Goal: Information Seeking & Learning: Learn about a topic

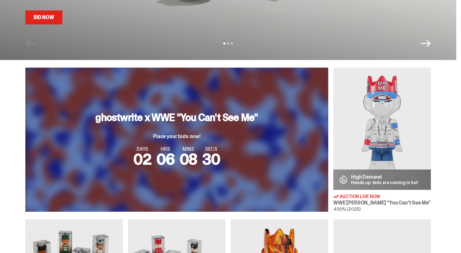
scroll to position [174, 0]
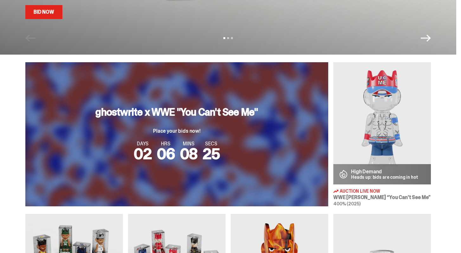
click at [371, 169] on p "High Demand" at bounding box center [384, 171] width 67 height 5
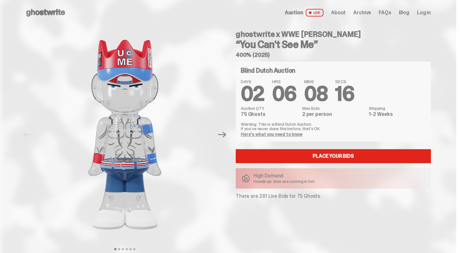
click at [293, 132] on link "Here's what you need to know" at bounding box center [272, 134] width 62 height 6
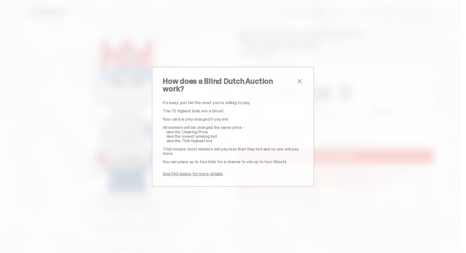
click at [296, 81] on span "close" at bounding box center [300, 81] width 8 height 8
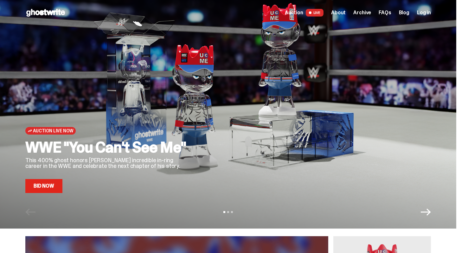
click at [346, 12] on span "About" at bounding box center [338, 12] width 15 height 5
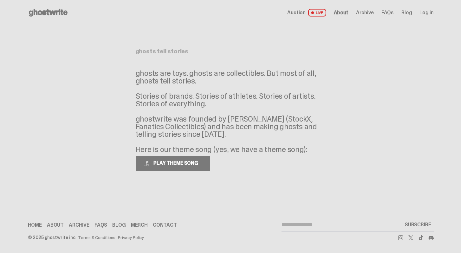
click at [344, 14] on span "About" at bounding box center [341, 12] width 15 height 5
click at [368, 11] on span "Archive" at bounding box center [365, 12] width 18 height 5
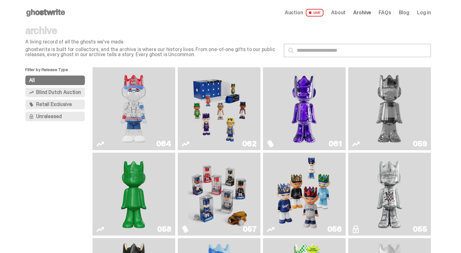
click at [63, 105] on span "Retail Exclusive" at bounding box center [53, 104] width 35 height 5
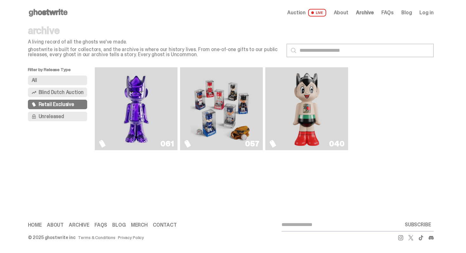
click at [64, 117] on button "Unreleased" at bounding box center [58, 117] width 60 height 10
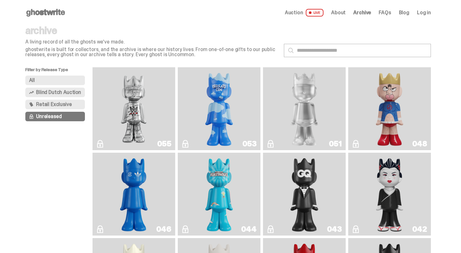
click at [346, 12] on span "About" at bounding box center [338, 12] width 15 height 5
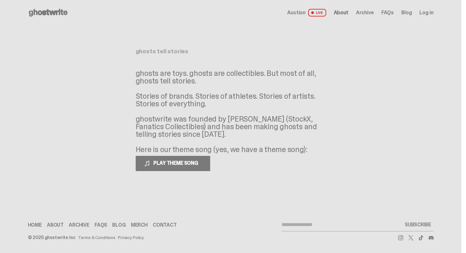
click at [373, 11] on span "Archive" at bounding box center [365, 12] width 18 height 5
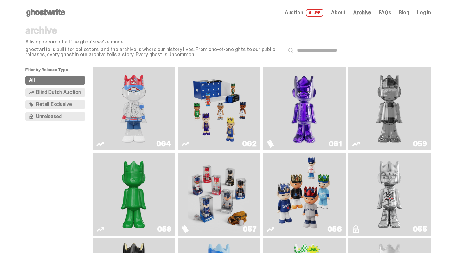
click at [385, 10] on span "FAQs" at bounding box center [385, 12] width 12 height 5
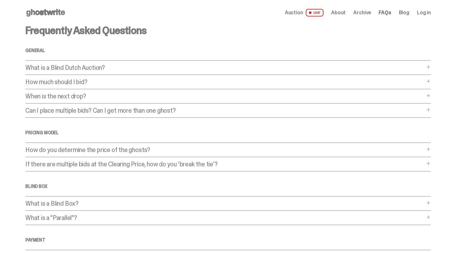
click at [400, 9] on div "Auction LIVE About Archive FAQs Blog Log in" at bounding box center [358, 13] width 146 height 8
click at [303, 10] on span "Auction" at bounding box center [294, 12] width 18 height 5
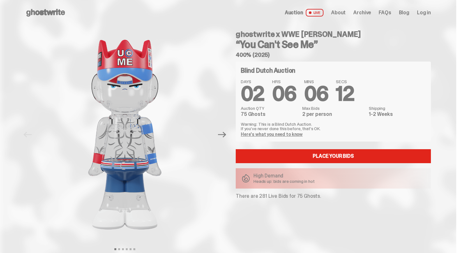
click at [330, 9] on div "Auction LIVE About Archive FAQs Blog Log in" at bounding box center [358, 13] width 146 height 8
click at [343, 11] on span "About" at bounding box center [338, 12] width 15 height 5
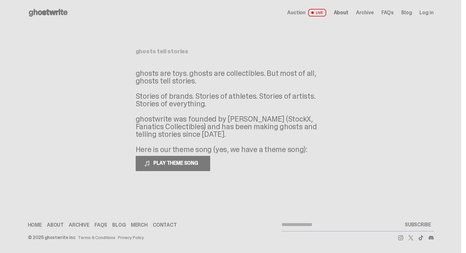
click at [295, 9] on link "Auction LIVE" at bounding box center [306, 13] width 39 height 8
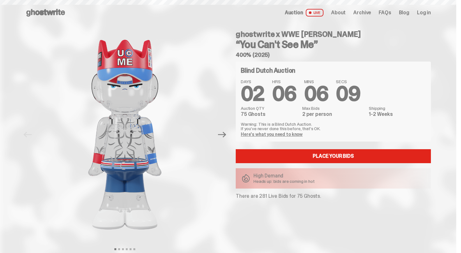
click at [294, 15] on span "Auction" at bounding box center [294, 12] width 18 height 5
